Goal: Check status: Check status

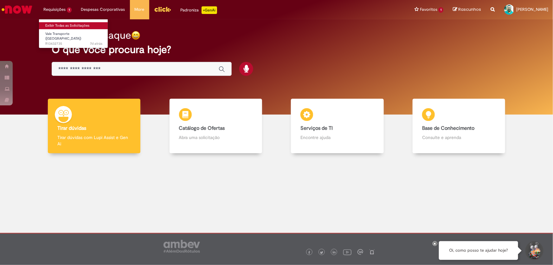
click at [55, 23] on link "Exibir Todas as Solicitações" at bounding box center [74, 25] width 70 height 7
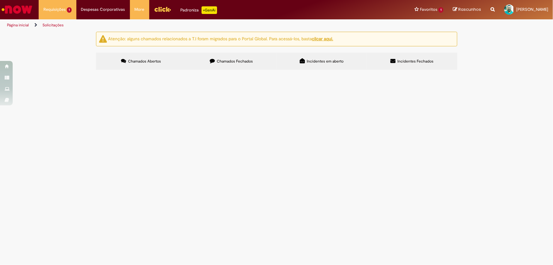
click at [236, 63] on span "Chamados Fechados" at bounding box center [235, 61] width 36 height 5
click at [0, 0] on span "SEGUE EM ANEXO ORÇAMENTO DAS LUVAS DESCARTÁVEIS" at bounding box center [0, 0] width 0 height 0
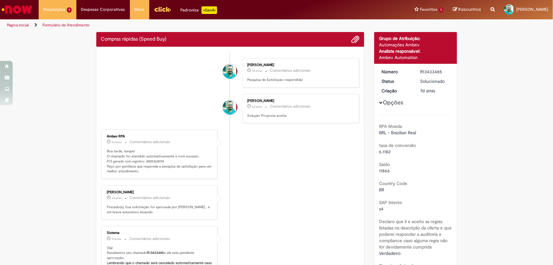
scroll to position [29, 0]
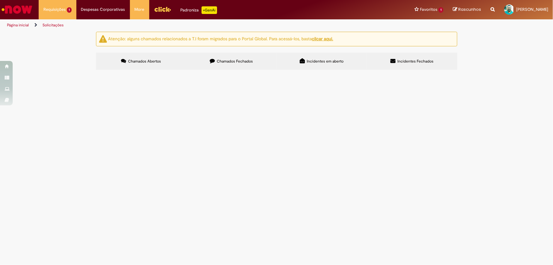
click at [239, 60] on span "Chamados Fechados" at bounding box center [235, 61] width 36 height 5
click at [0, 0] on span "SEGUE EM ANEXO ORÇAMENTO DAS CAPAS DA MACA" at bounding box center [0, 0] width 0 height 0
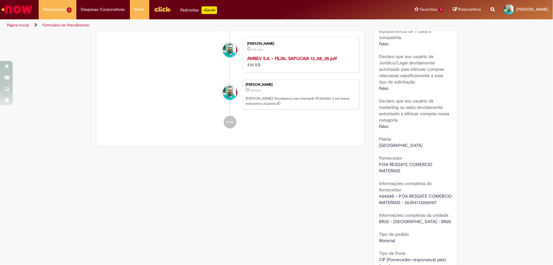
scroll to position [403, 0]
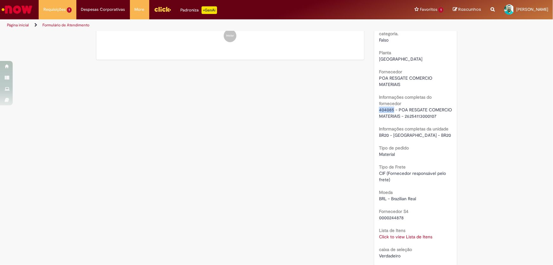
drag, startPoint x: 377, startPoint y: 109, endPoint x: 392, endPoint y: 108, distance: 14.9
click at [392, 108] on span "404085 - POA RESGATE COMERCIO MATERIAIS - 26254113000107" at bounding box center [416, 113] width 74 height 12
copy span "404085"
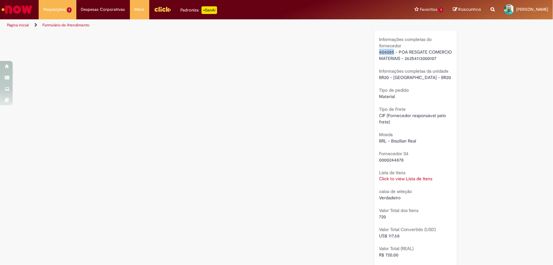
click at [403, 182] on link "Click to view Lista de Itens" at bounding box center [405, 179] width 53 height 6
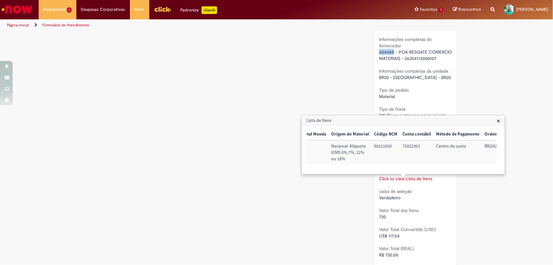
scroll to position [0, 245]
drag, startPoint x: 389, startPoint y: 147, endPoint x: 408, endPoint y: 148, distance: 18.7
click at [408, 148] on td "72022301" at bounding box center [407, 152] width 34 height 24
copy td "72022301"
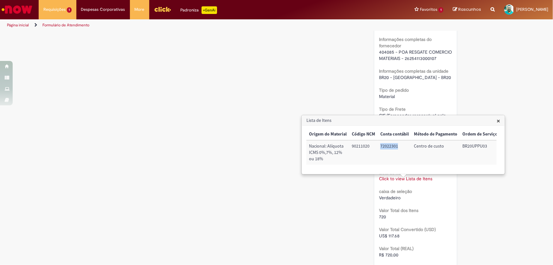
click at [499, 119] on span "×" at bounding box center [497, 120] width 3 height 9
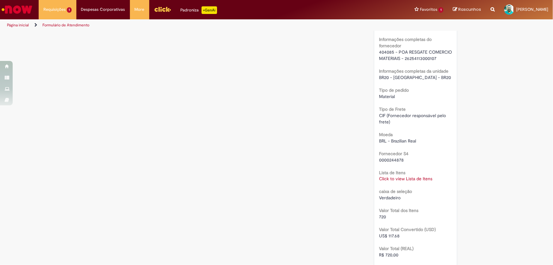
click at [410, 182] on link "Click to view Lista de Itens" at bounding box center [405, 179] width 53 height 6
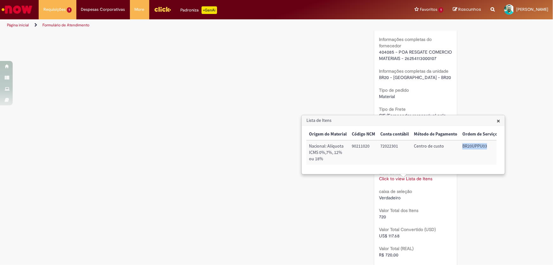
drag, startPoint x: 457, startPoint y: 145, endPoint x: 488, endPoint y: 147, distance: 31.4
click at [488, 147] on td "BR20UPPU03" at bounding box center [480, 152] width 40 height 24
copy td "BR20UPPU03"
click at [330, 206] on div "Verificar Código de Barras Aguardando Aprovação Aguardando atendimento Em andam…" at bounding box center [276, 50] width 371 height 959
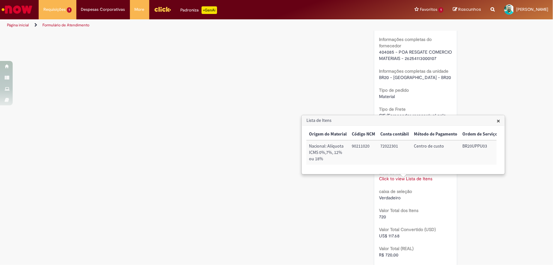
click at [499, 121] on span "×" at bounding box center [497, 120] width 3 height 9
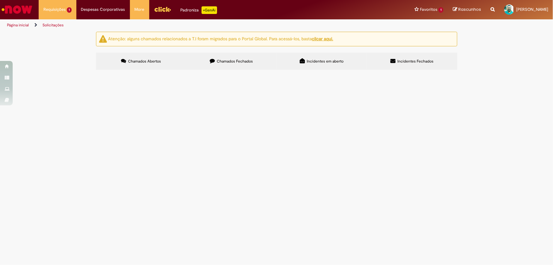
click at [222, 59] on span "Chamados Fechados" at bounding box center [235, 61] width 36 height 5
click at [0, 0] on td "SEGUE EM ANEXO ORÇAMENTO DO ÓCULOS DE GRAU DE PROTEÇÃO - [PERSON_NAME]" at bounding box center [0, 0] width 0 height 0
click at [0, 0] on span "SEGUE EM ANEXO ORÇAMENTO DO ÓCULOS DE GRAU DE PROTEÇÃO - [PERSON_NAME]" at bounding box center [0, 0] width 0 height 0
click at [0, 0] on span "R13441575" at bounding box center [0, 0] width 0 height 0
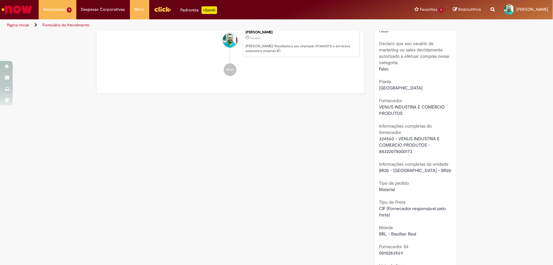
scroll to position [411, 0]
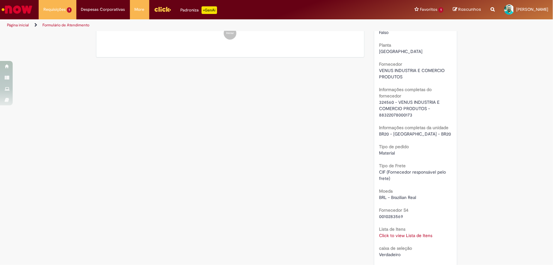
click at [396, 233] on link "Click to view Lista de Itens" at bounding box center [405, 235] width 53 height 6
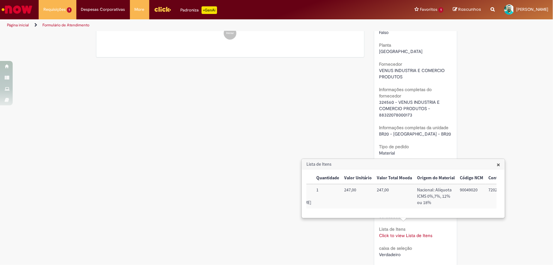
scroll to position [0, 191]
drag, startPoint x: 415, startPoint y: 189, endPoint x: 432, endPoint y: 191, distance: 17.5
click at [432, 191] on td "90049020" at bounding box center [440, 196] width 29 height 24
copy td "90049020"
drag, startPoint x: 442, startPoint y: 191, endPoint x: 461, endPoint y: 191, distance: 19.3
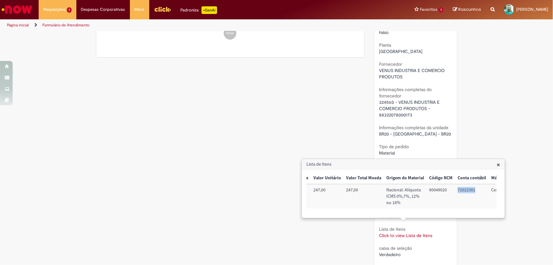
click at [461, 191] on td "72022301" at bounding box center [472, 196] width 34 height 24
copy td "72022301"
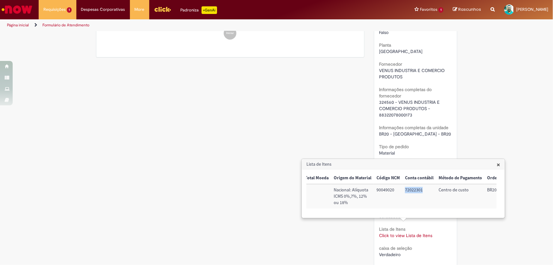
scroll to position [0, 257]
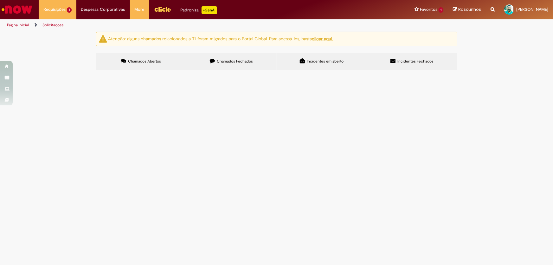
click at [225, 61] on span "Chamados Fechados" at bounding box center [235, 61] width 36 height 5
click at [0, 0] on span "SEGUE EM ANEXO ORÇAMENTO DAS CAPAS DA MACA" at bounding box center [0, 0] width 0 height 0
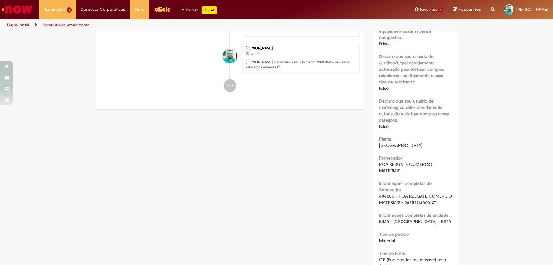
scroll to position [468, 0]
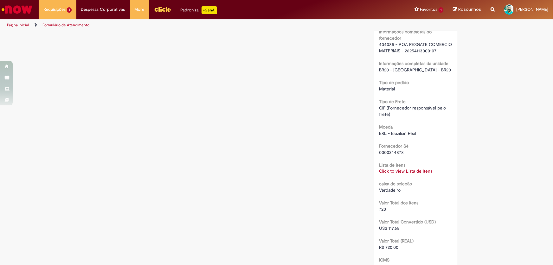
click at [392, 174] on link "Click to view Lista de Itens" at bounding box center [405, 171] width 53 height 6
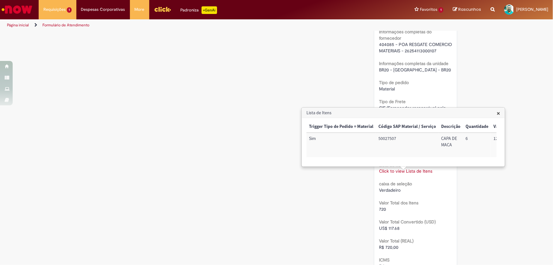
scroll to position [0, 257]
drag, startPoint x: 459, startPoint y: 139, endPoint x: 486, endPoint y: 140, distance: 27.3
click at [486, 140] on td "BR20UPPU03" at bounding box center [480, 144] width 40 height 24
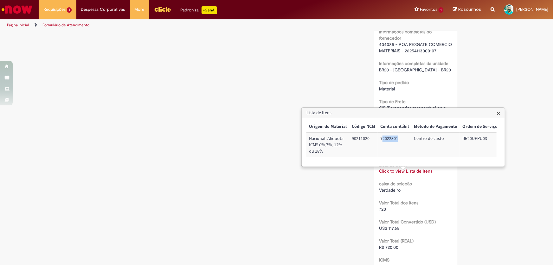
drag, startPoint x: 379, startPoint y: 138, endPoint x: 394, endPoint y: 138, distance: 15.8
click at [394, 138] on td "72022301" at bounding box center [395, 144] width 34 height 24
drag, startPoint x: 376, startPoint y: 139, endPoint x: 394, endPoint y: 137, distance: 17.8
click at [394, 137] on td "72022301" at bounding box center [395, 144] width 34 height 24
copy td "72022301"
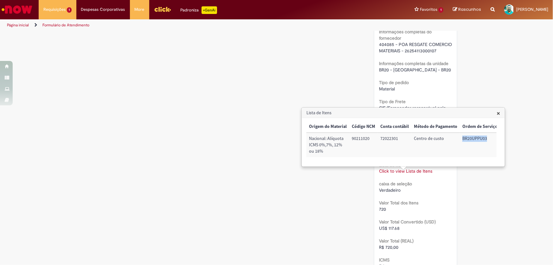
drag, startPoint x: 457, startPoint y: 138, endPoint x: 484, endPoint y: 138, distance: 27.3
click at [484, 138] on td "BR20UPPU03" at bounding box center [480, 144] width 40 height 24
copy td "BR20UPPU03"
